Goal: Book appointment/travel/reservation

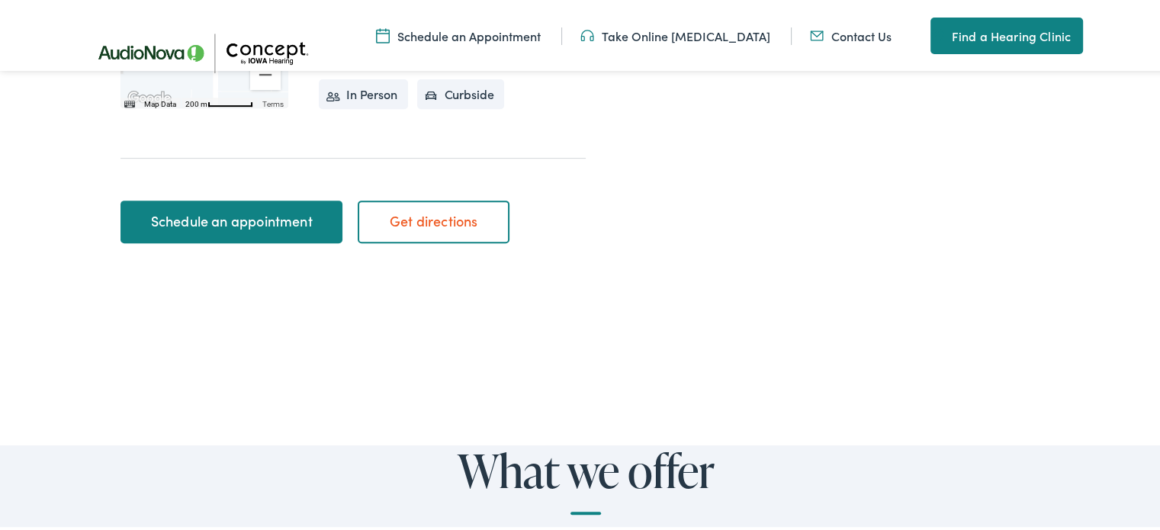
scroll to position [610, 0]
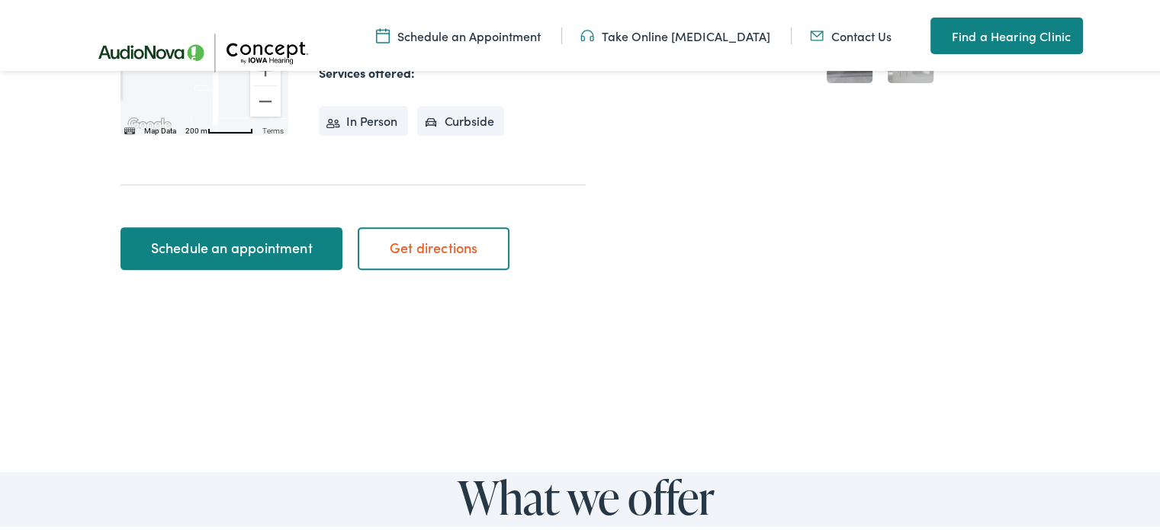
click at [282, 243] on link "Schedule an appointment" at bounding box center [232, 246] width 222 height 43
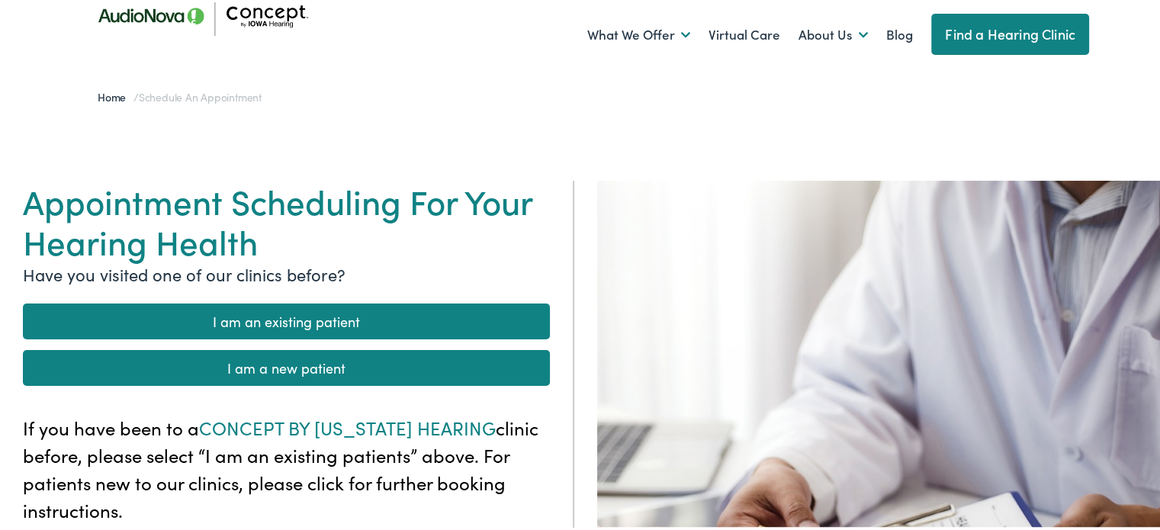
scroll to position [76, 0]
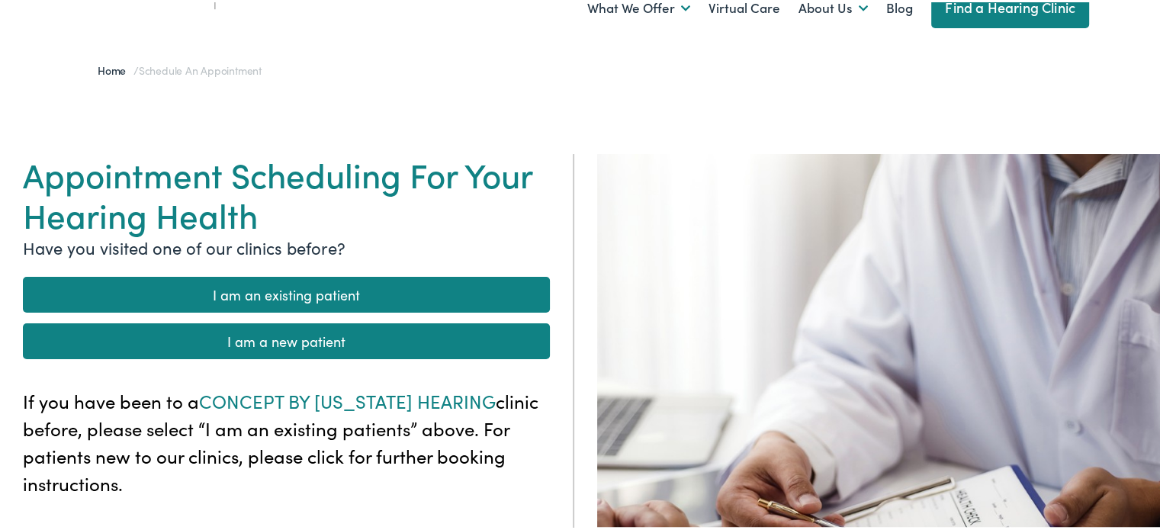
click at [288, 332] on link "I am a new patient" at bounding box center [286, 339] width 527 height 36
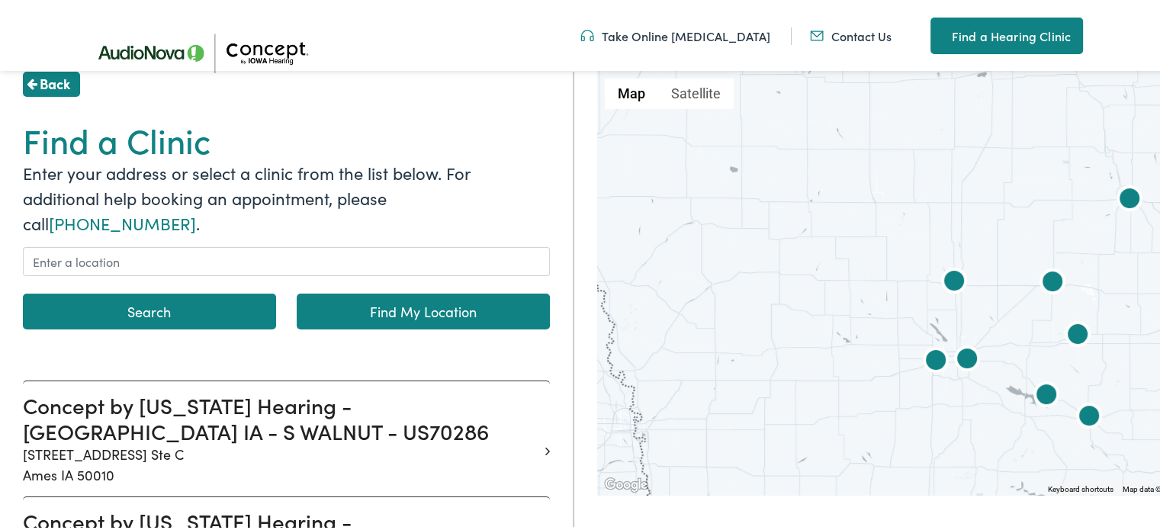
scroll to position [229, 0]
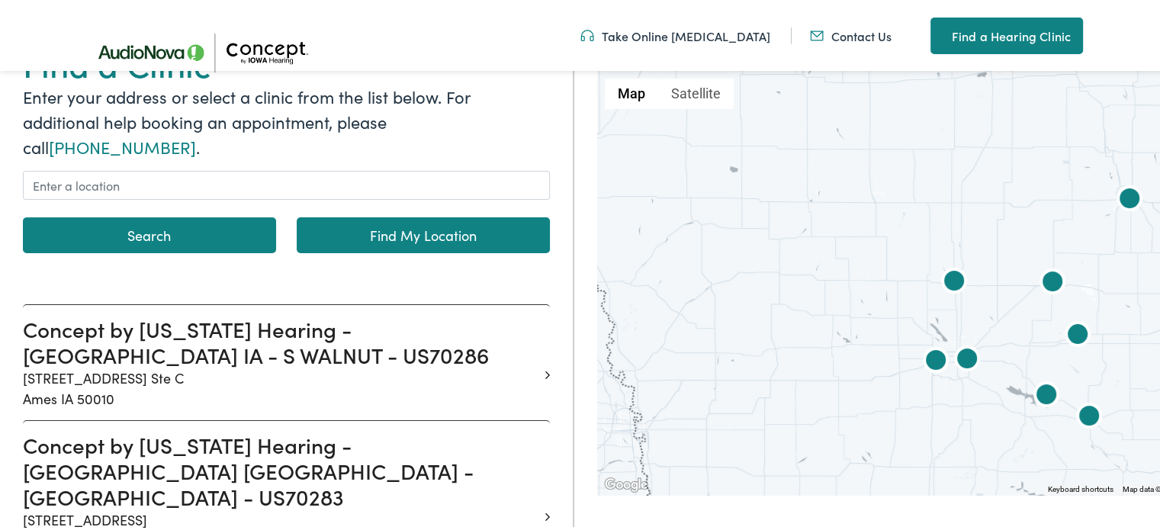
click at [1068, 333] on img at bounding box center [1078, 334] width 37 height 37
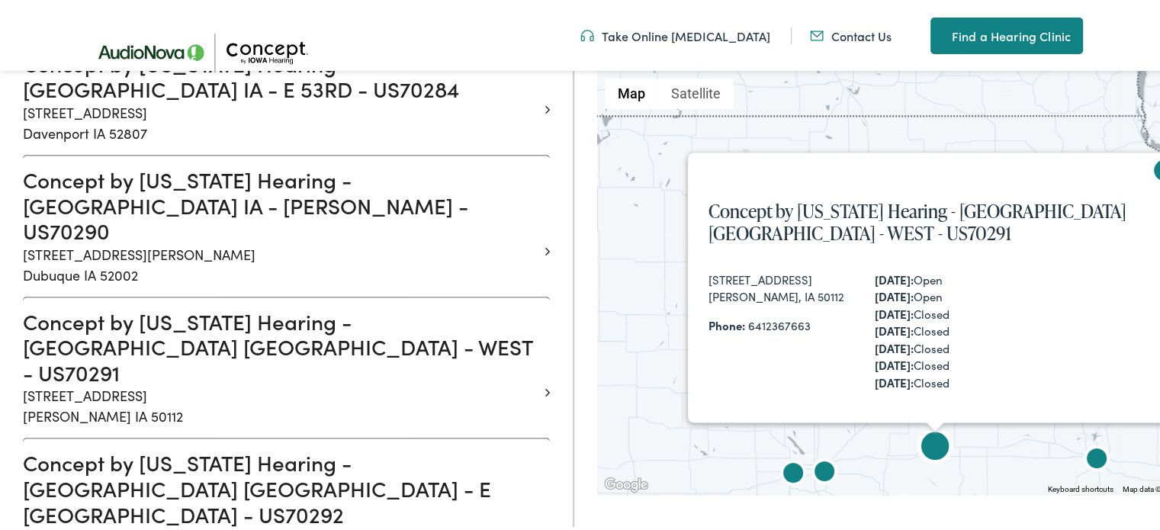
scroll to position [1049, 0]
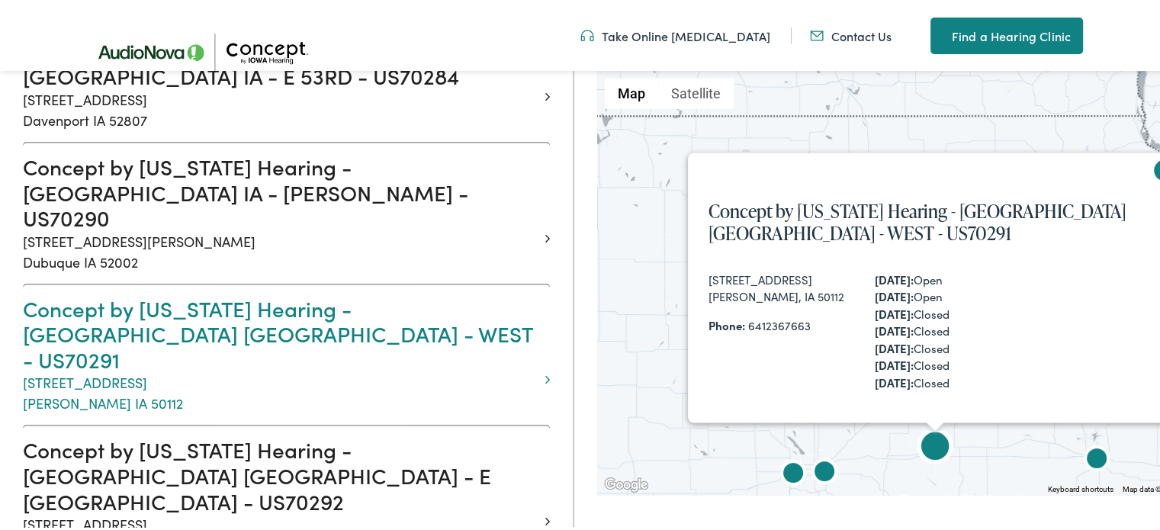
click at [266, 294] on h3 "Concept by Iowa Hearing - GRINNELL IA - WEST - US70291" at bounding box center [281, 332] width 516 height 77
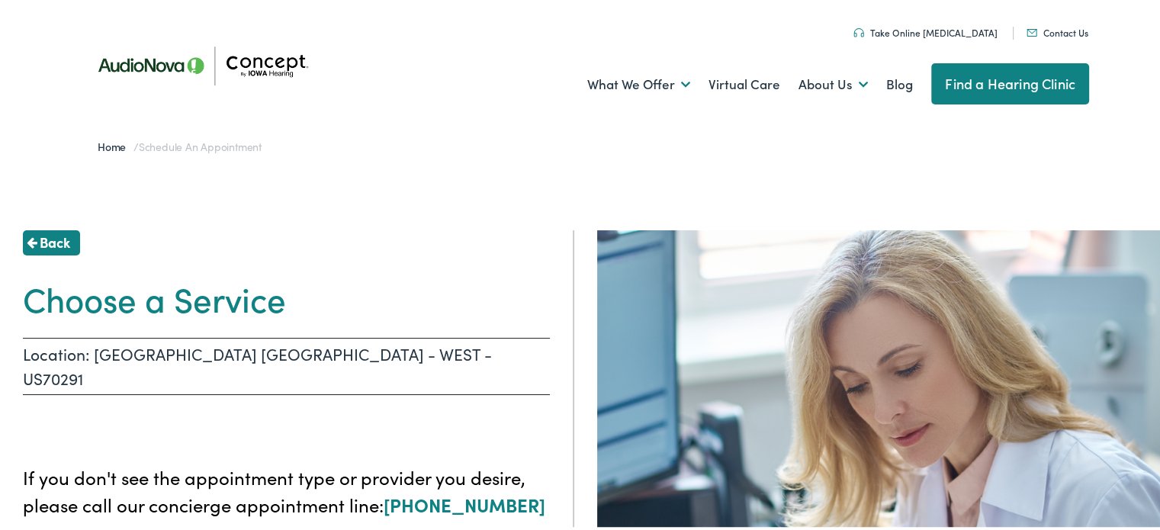
click at [205, 301] on h1 "Choose a Service" at bounding box center [286, 296] width 527 height 40
click at [63, 245] on span "Back" at bounding box center [55, 240] width 31 height 21
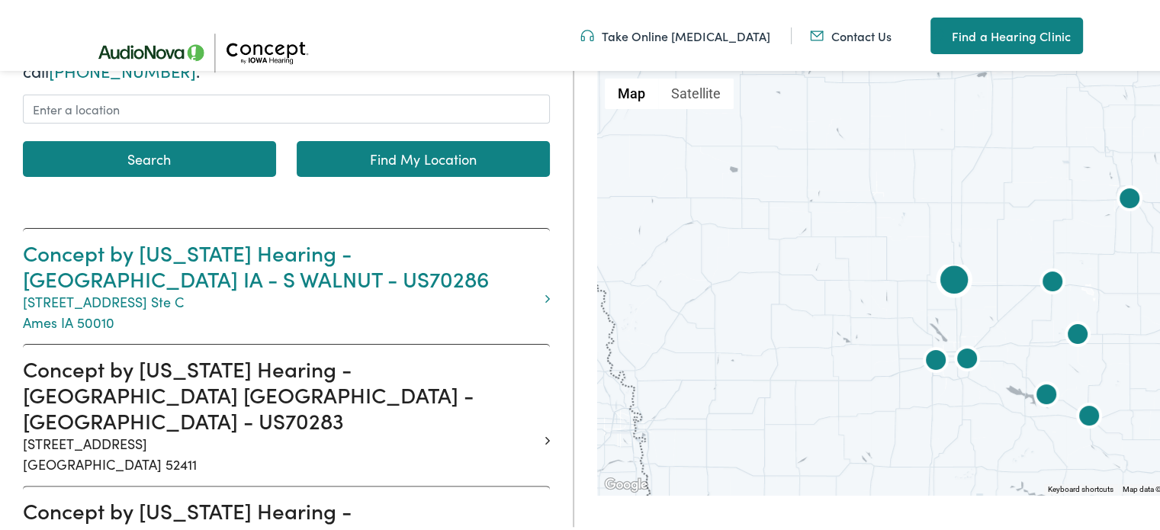
scroll to position [153, 0]
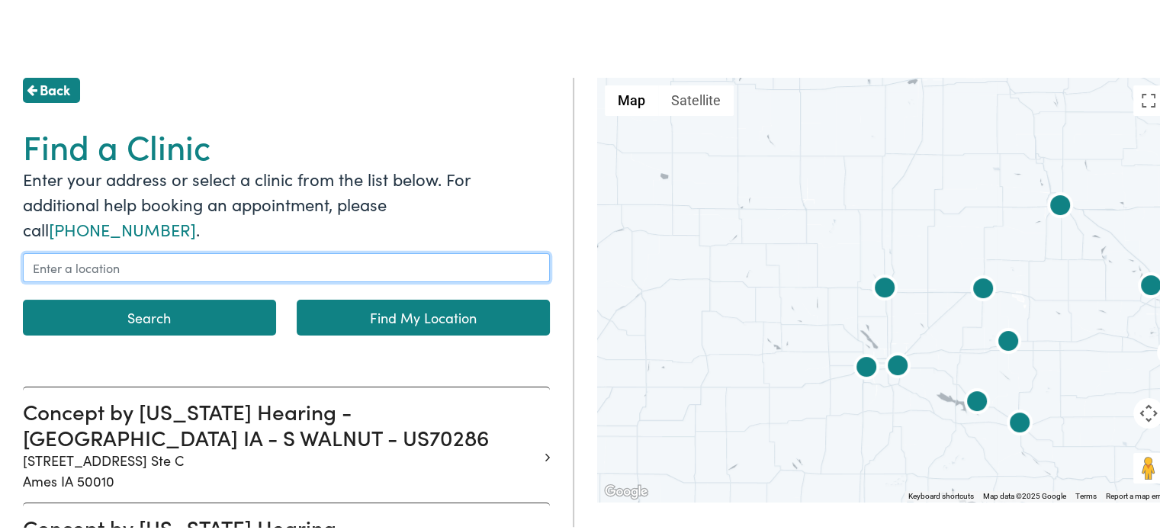
click at [241, 251] on input "text" at bounding box center [286, 265] width 527 height 29
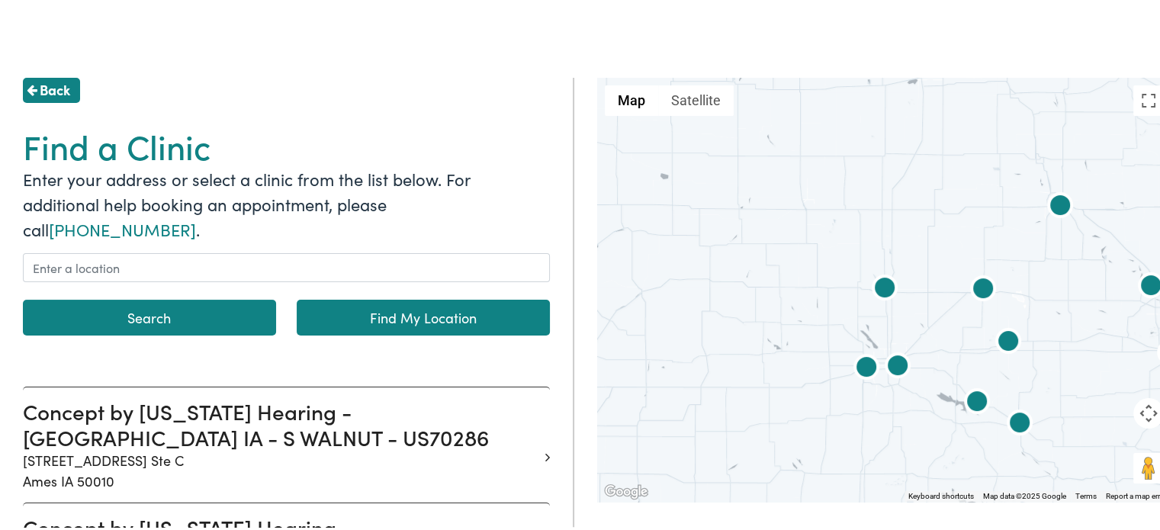
click at [385, 298] on link "Find My Location" at bounding box center [423, 316] width 253 height 36
type input "Grinnell, Iowa"
click at [385, 298] on link "Find My Location" at bounding box center [423, 316] width 253 height 36
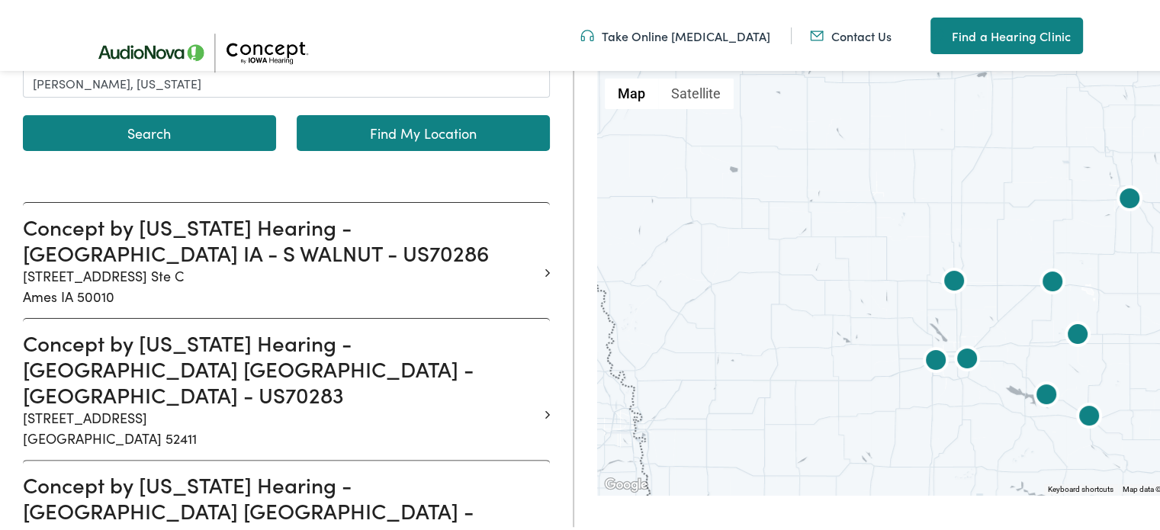
scroll to position [0, 0]
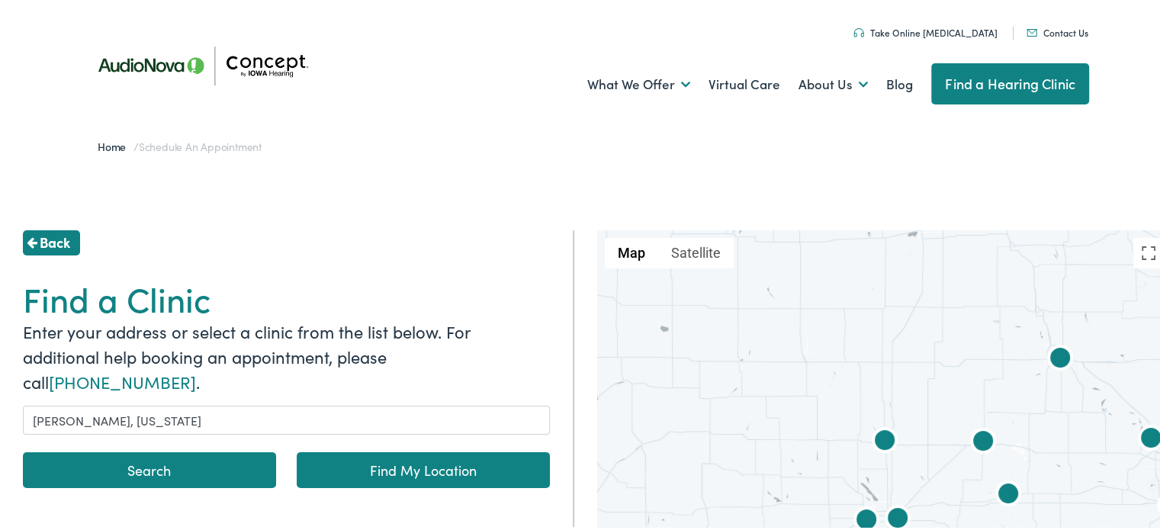
click at [60, 243] on span "Back" at bounding box center [55, 240] width 31 height 21
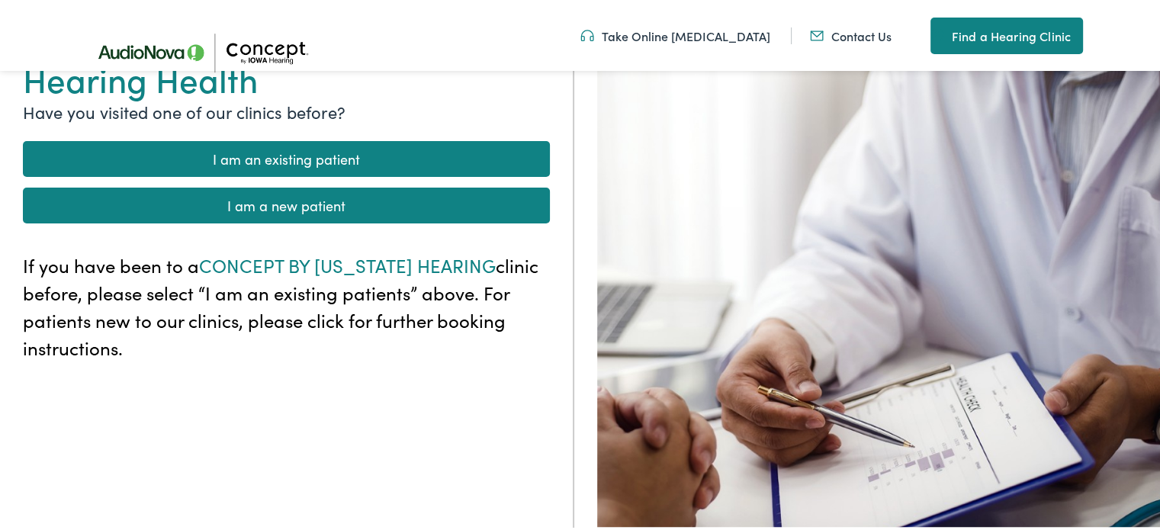
scroll to position [229, 0]
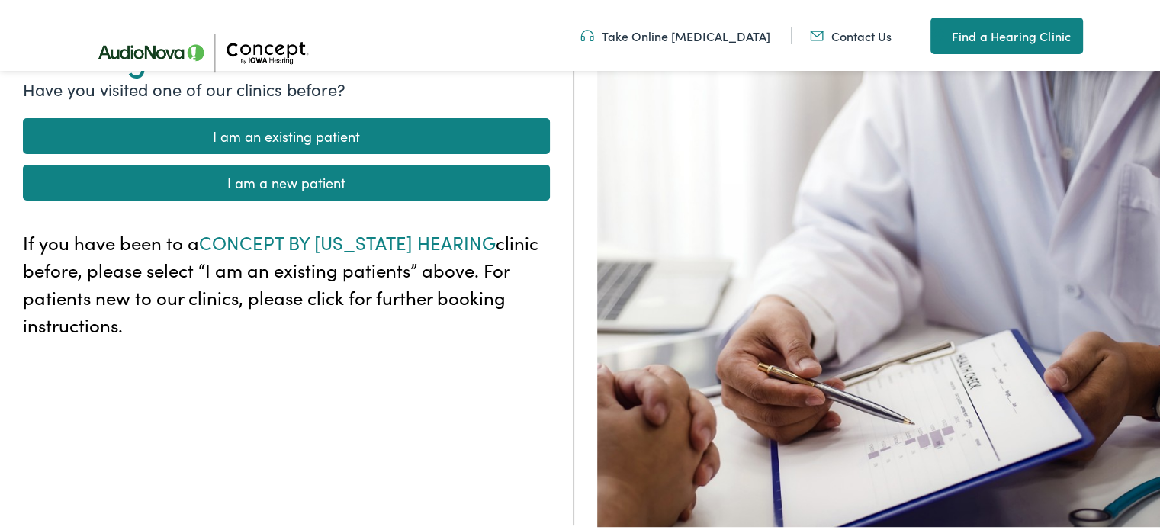
click at [266, 179] on link "I am a new patient" at bounding box center [286, 181] width 527 height 36
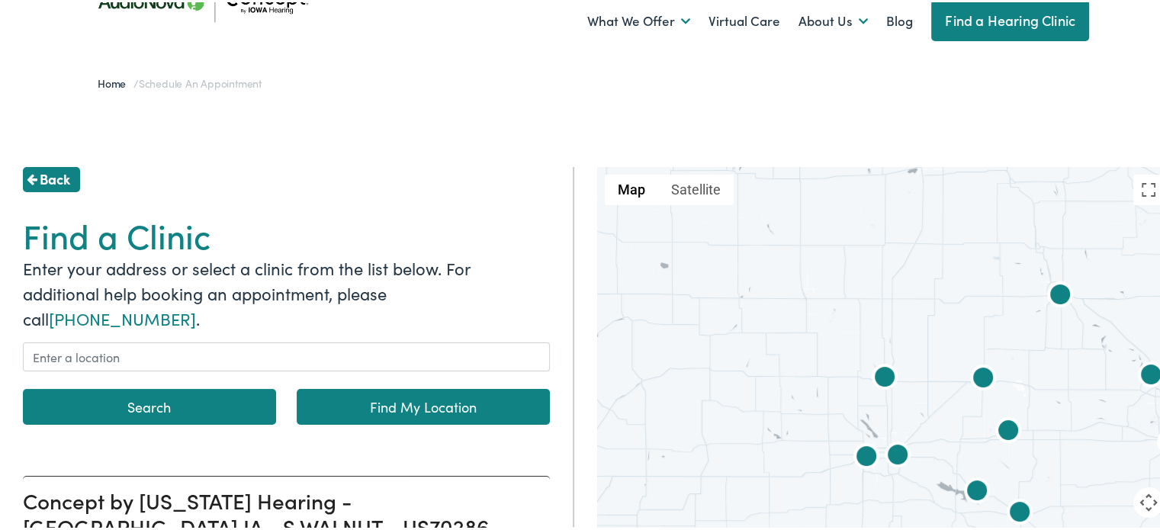
scroll to position [76, 0]
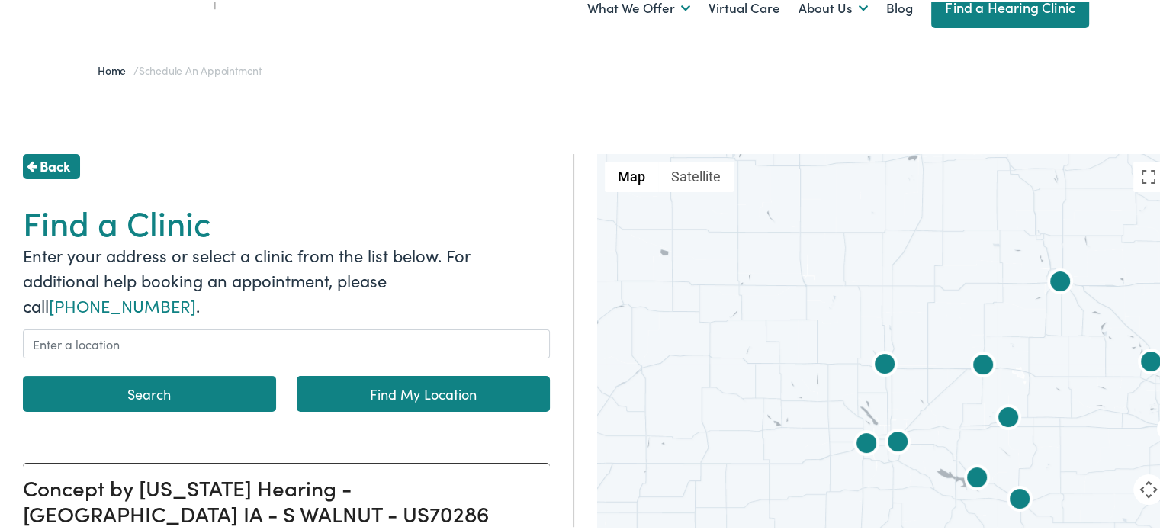
click at [998, 408] on img at bounding box center [1008, 417] width 37 height 37
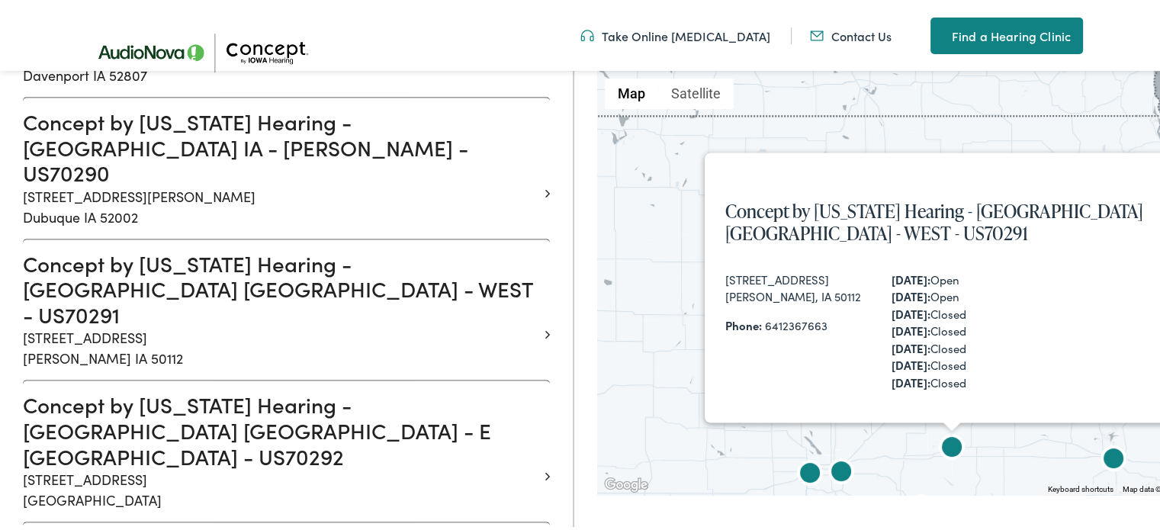
scroll to position [1098, 0]
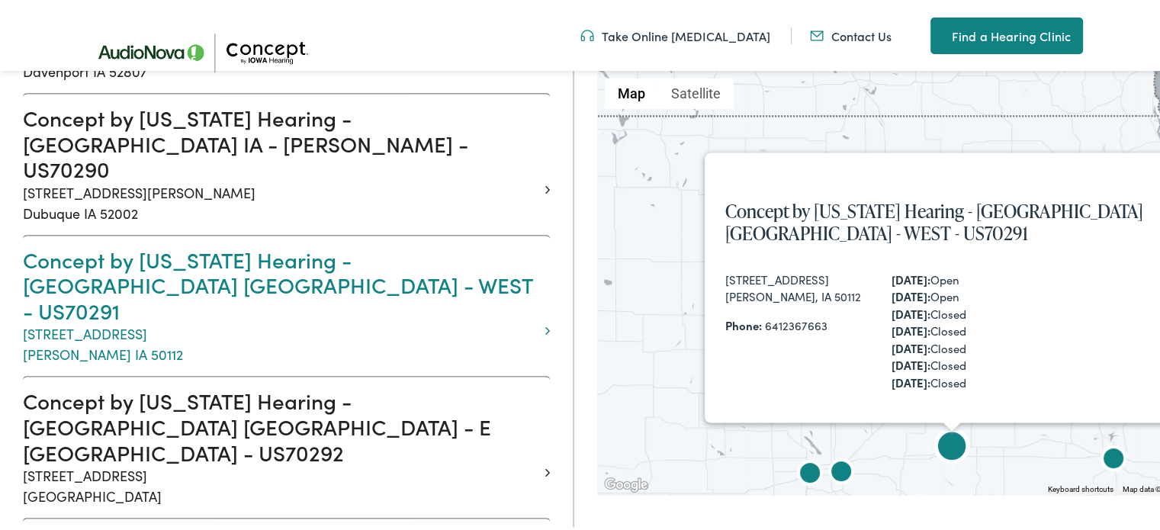
click at [140, 245] on h3 "Concept by Iowa Hearing - GRINNELL IA - WEST - US70291" at bounding box center [281, 283] width 516 height 77
